Goal: Transaction & Acquisition: Purchase product/service

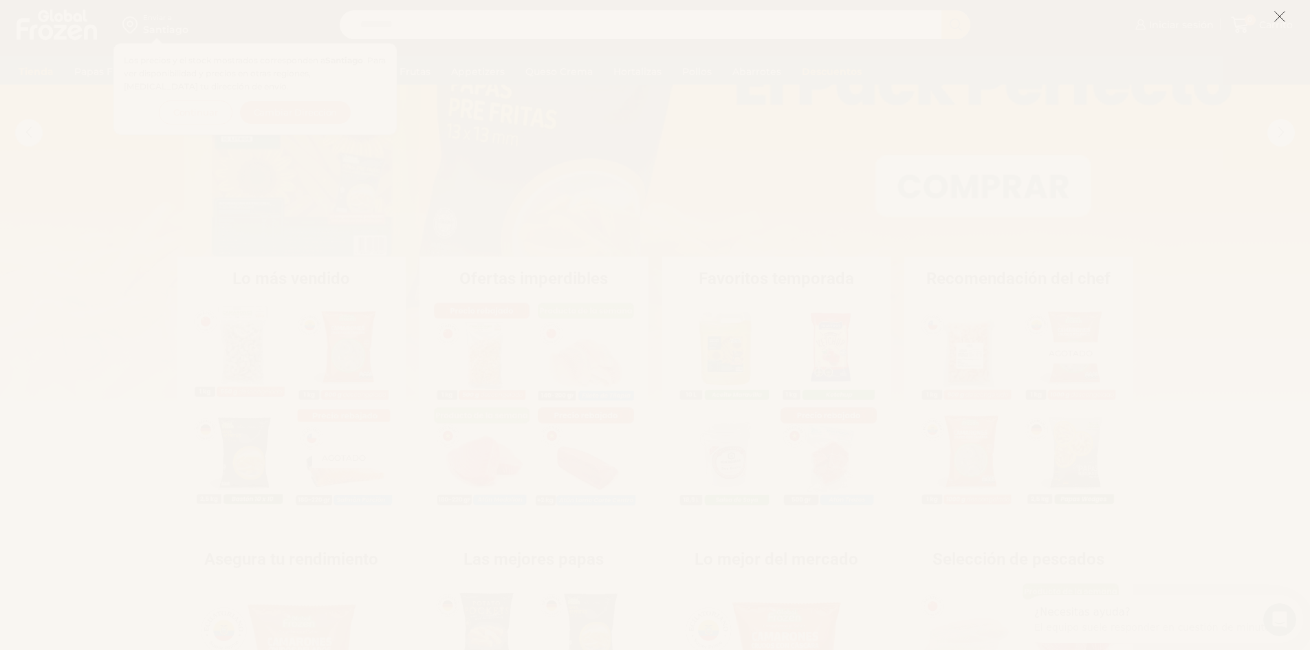
scroll to position [138, 0]
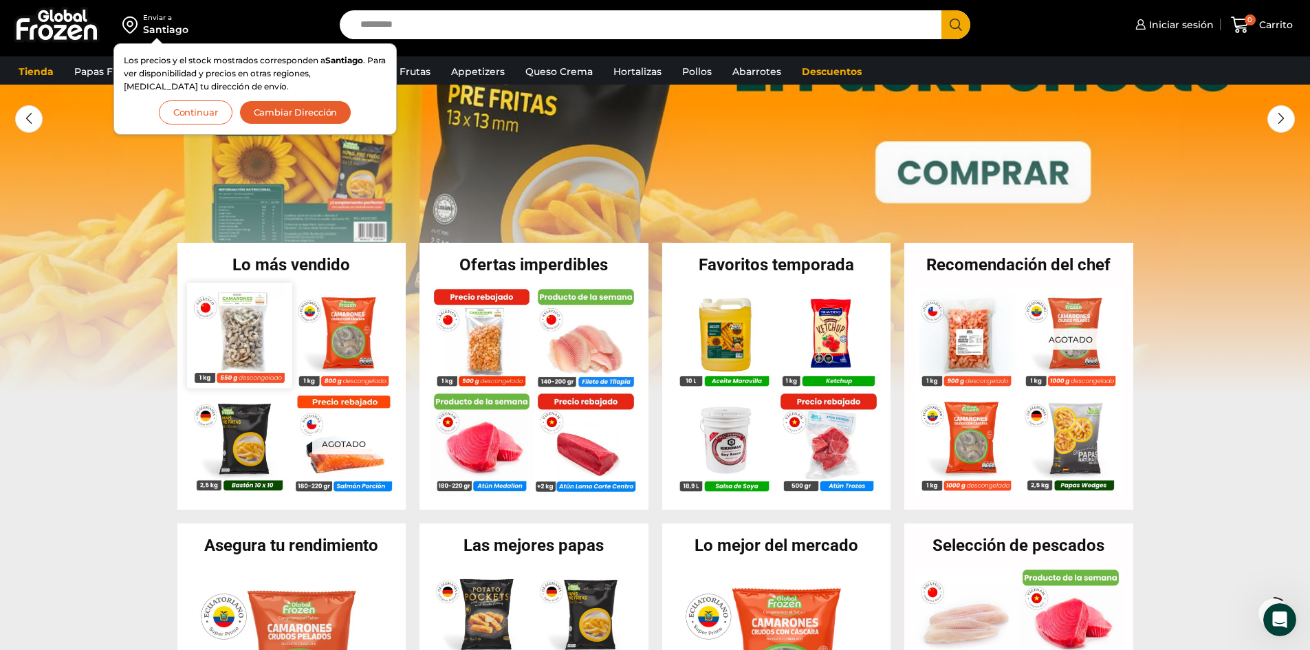
click at [250, 342] on img at bounding box center [239, 335] width 105 height 105
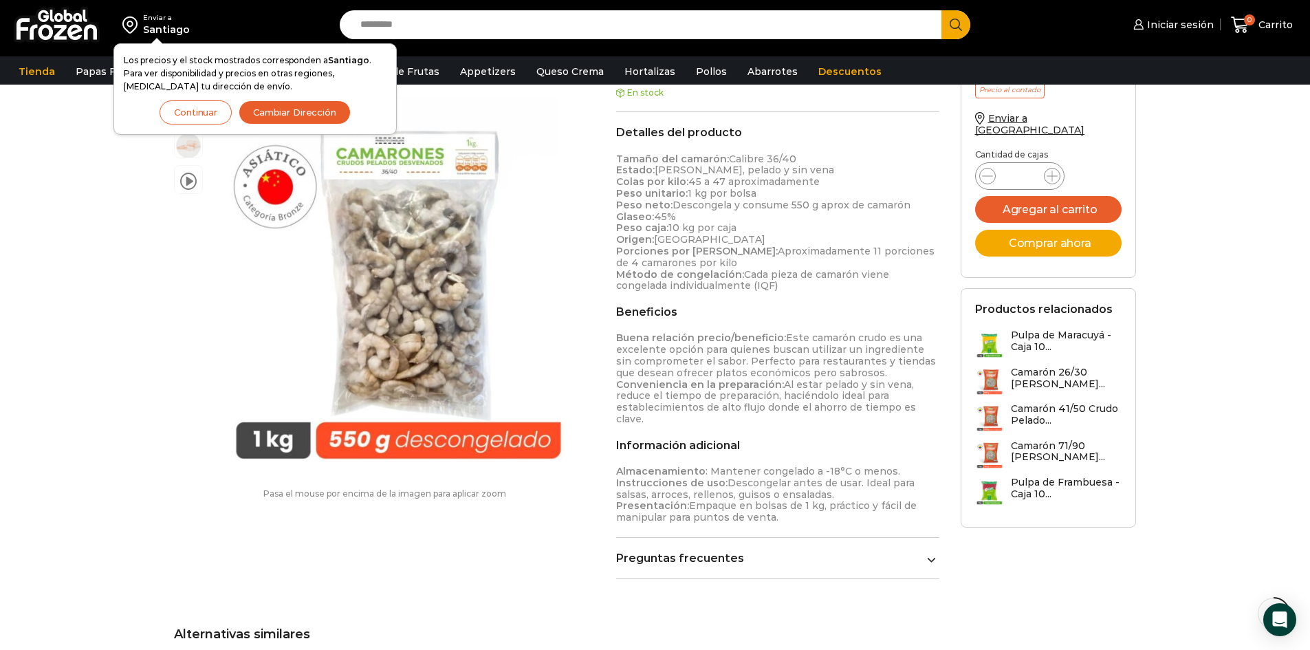
scroll to position [482, 0]
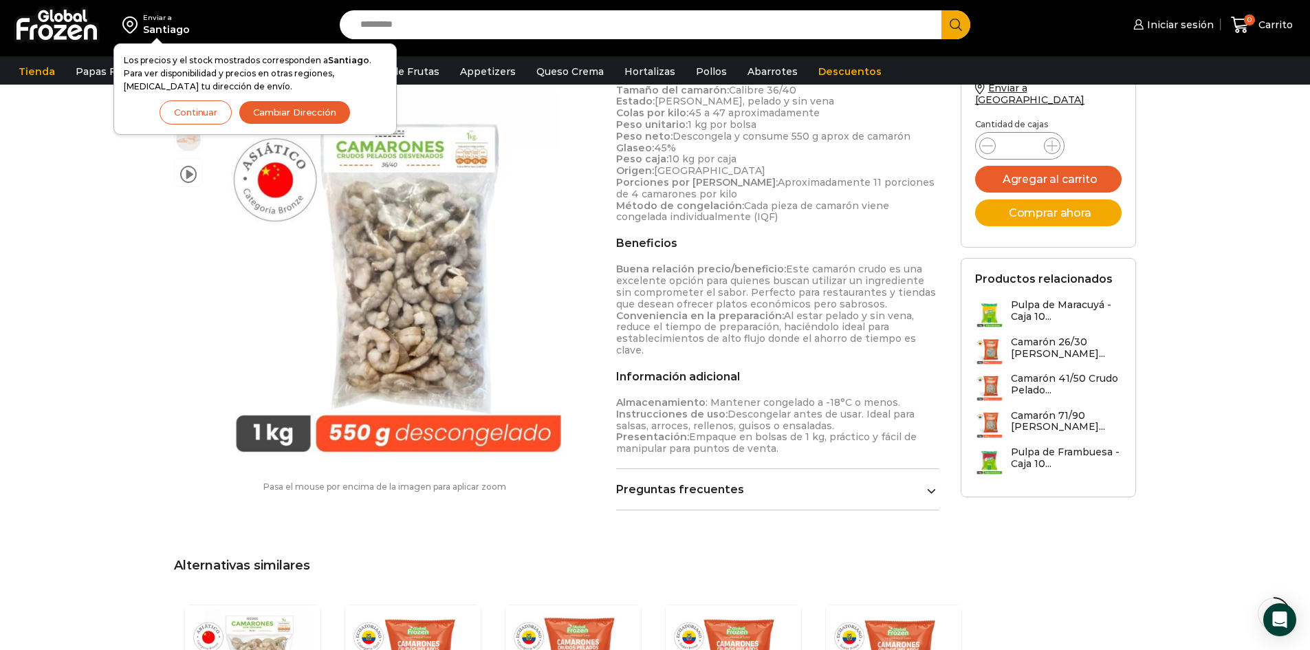
click at [912, 483] on link "Preguntas frecuentes" at bounding box center [778, 489] width 324 height 13
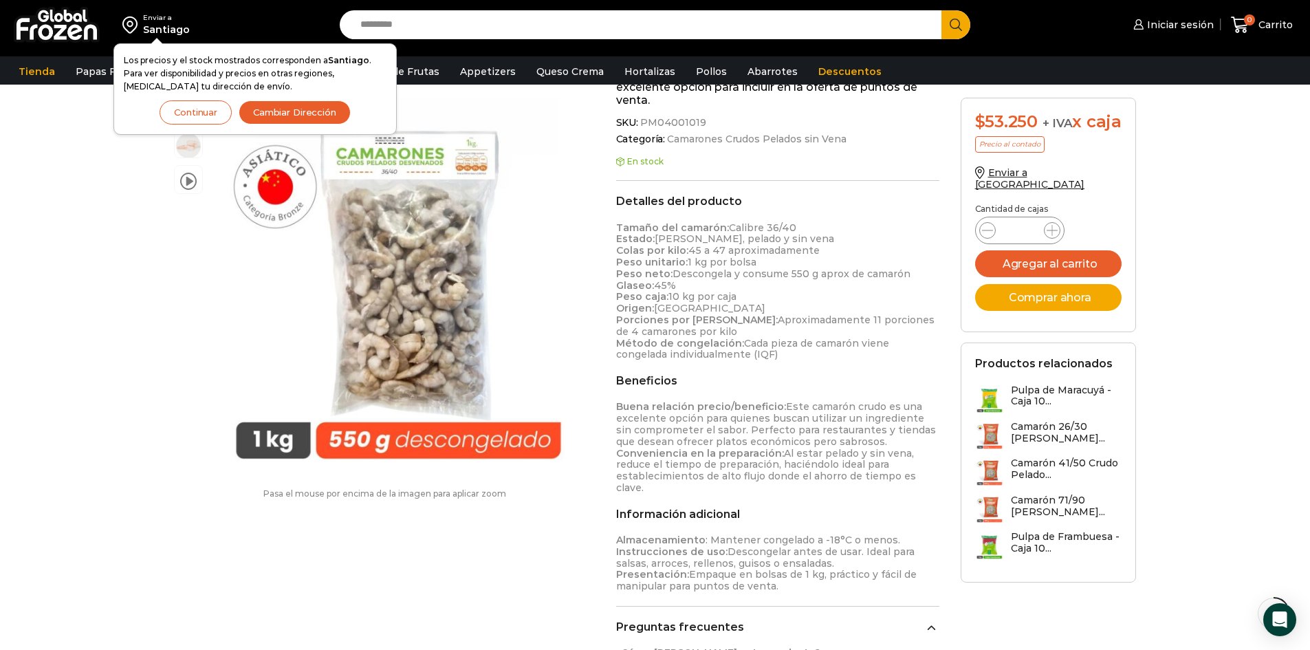
scroll to position [0, 0]
